Goal: Task Accomplishment & Management: Manage account settings

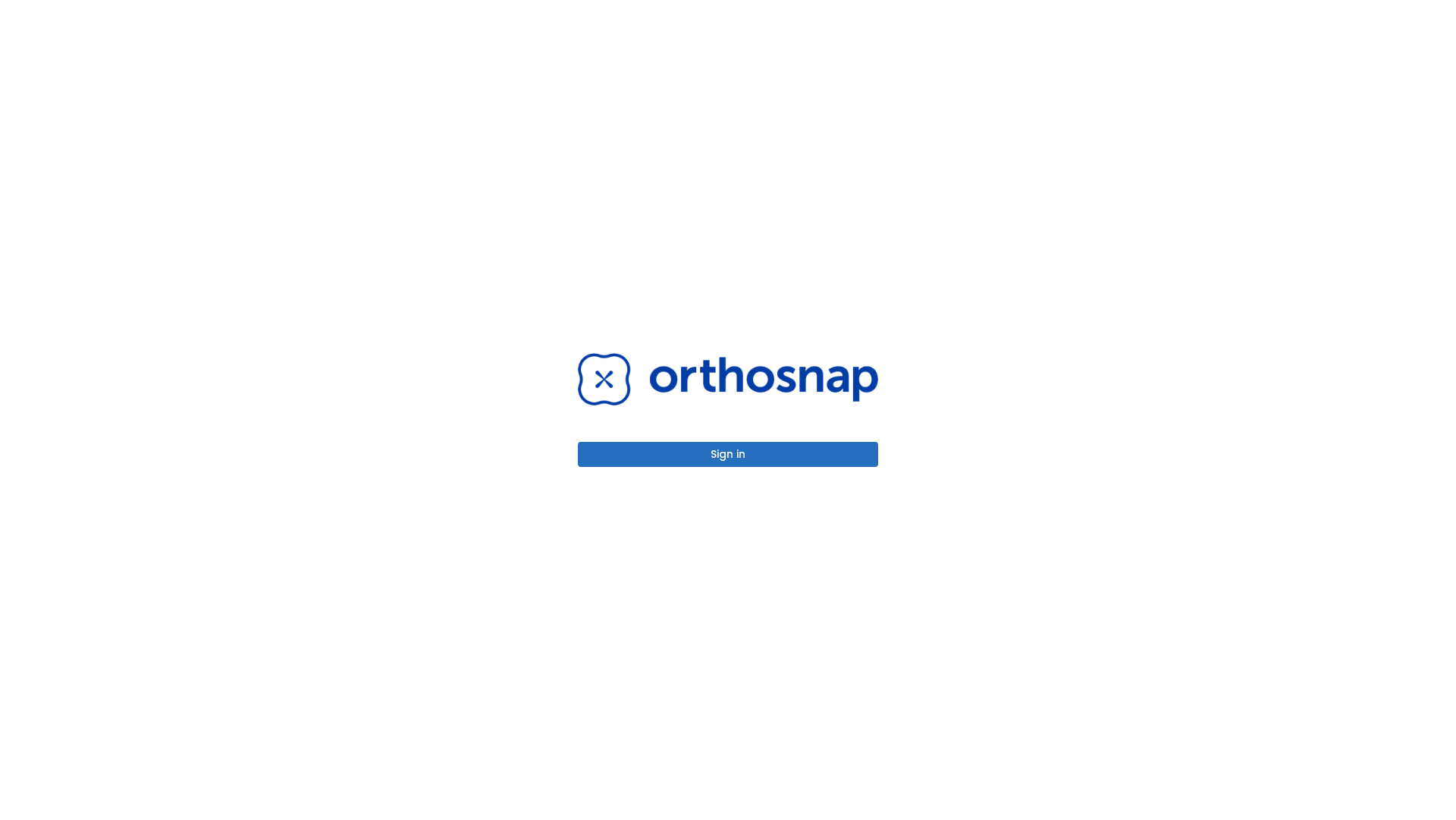
click at [728, 454] on button "Sign in" at bounding box center [728, 454] width 300 height 25
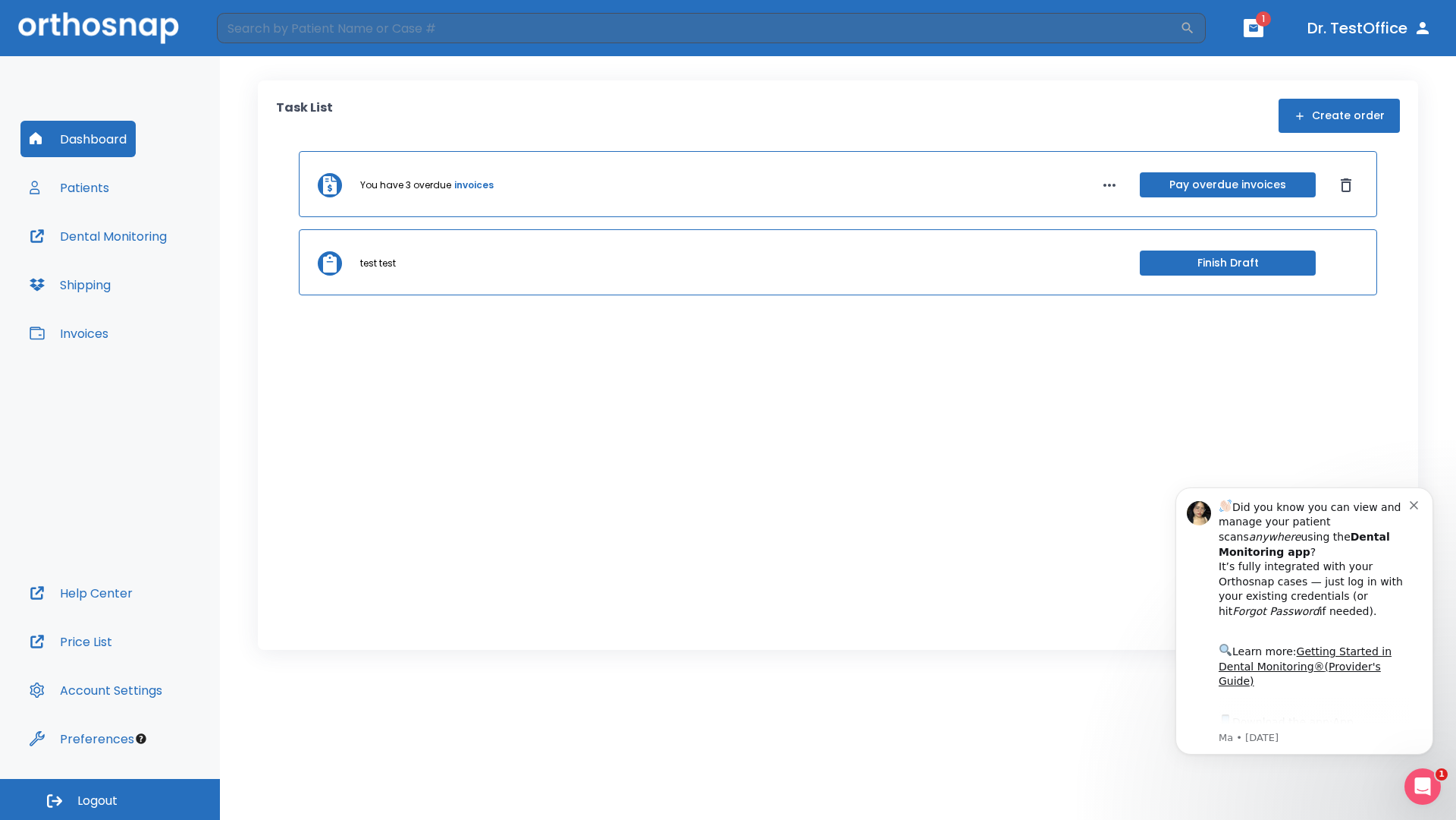
click at [110, 800] on span "Logout" at bounding box center [97, 800] width 40 height 17
